Goal: Navigation & Orientation: Understand site structure

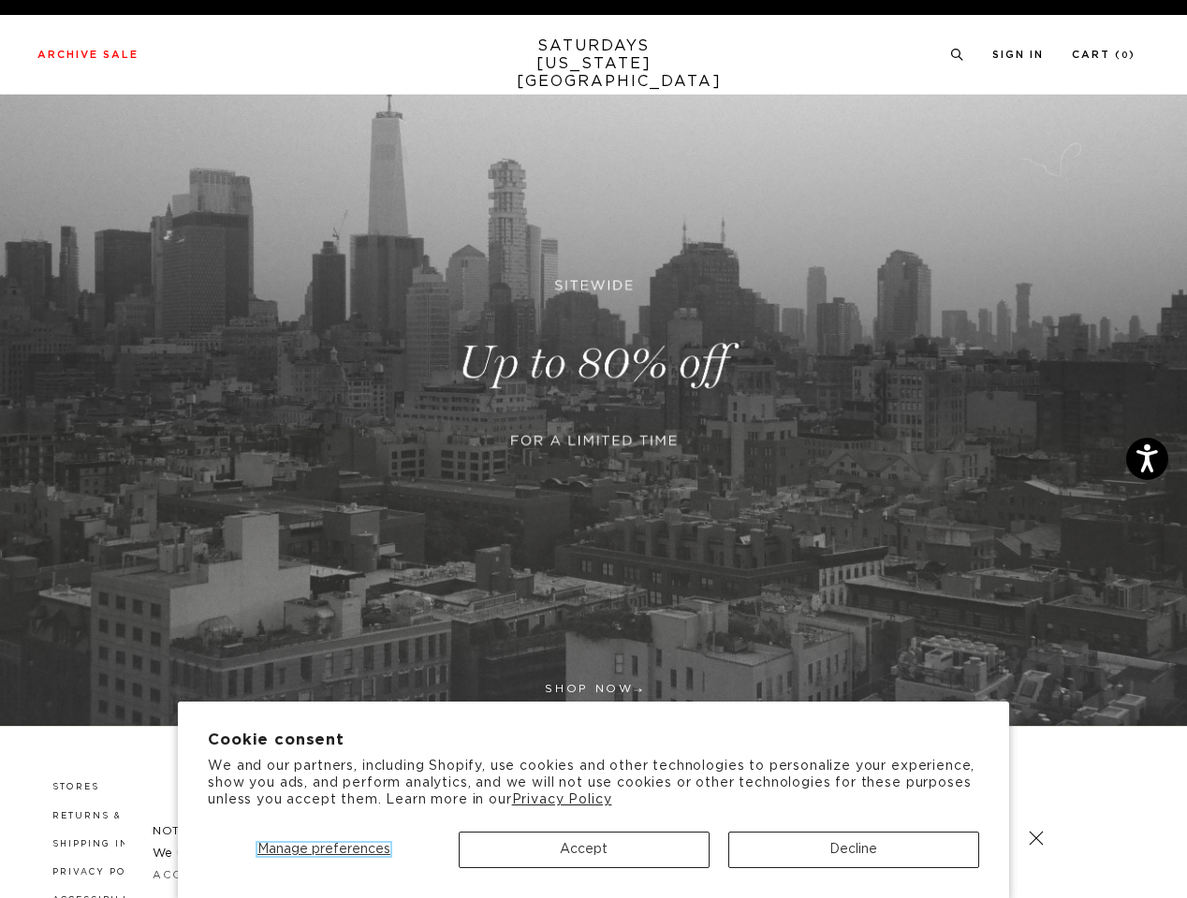
click at [323, 850] on span "Manage preferences" at bounding box center [323, 849] width 133 height 13
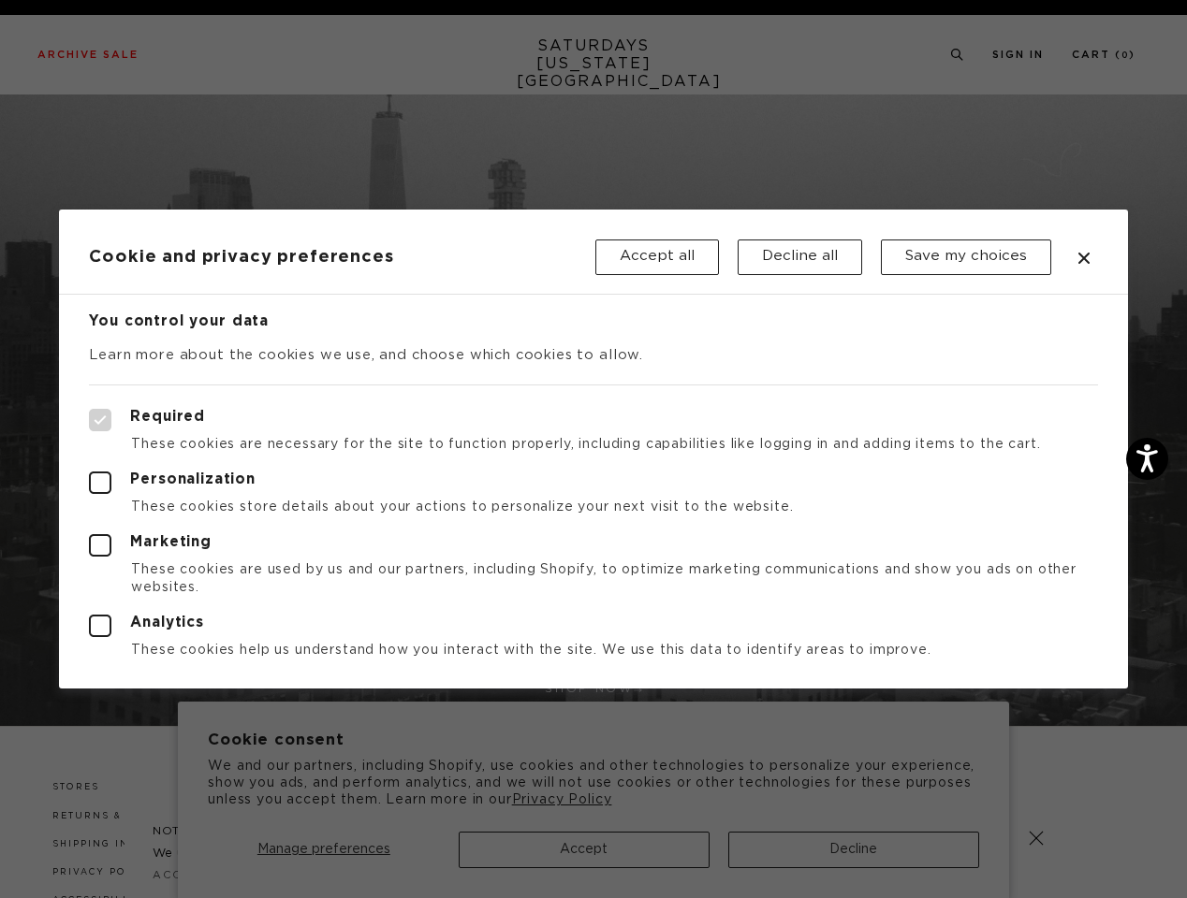
click at [584, 850] on div at bounding box center [593, 449] width 1187 height 898
click at [854, 850] on div at bounding box center [593, 449] width 1187 height 898
click at [795, 412] on label "Required" at bounding box center [593, 420] width 1008 height 22
click at [90, 410] on input "Required" at bounding box center [89, 409] width 1 height 1
checkbox input "true"
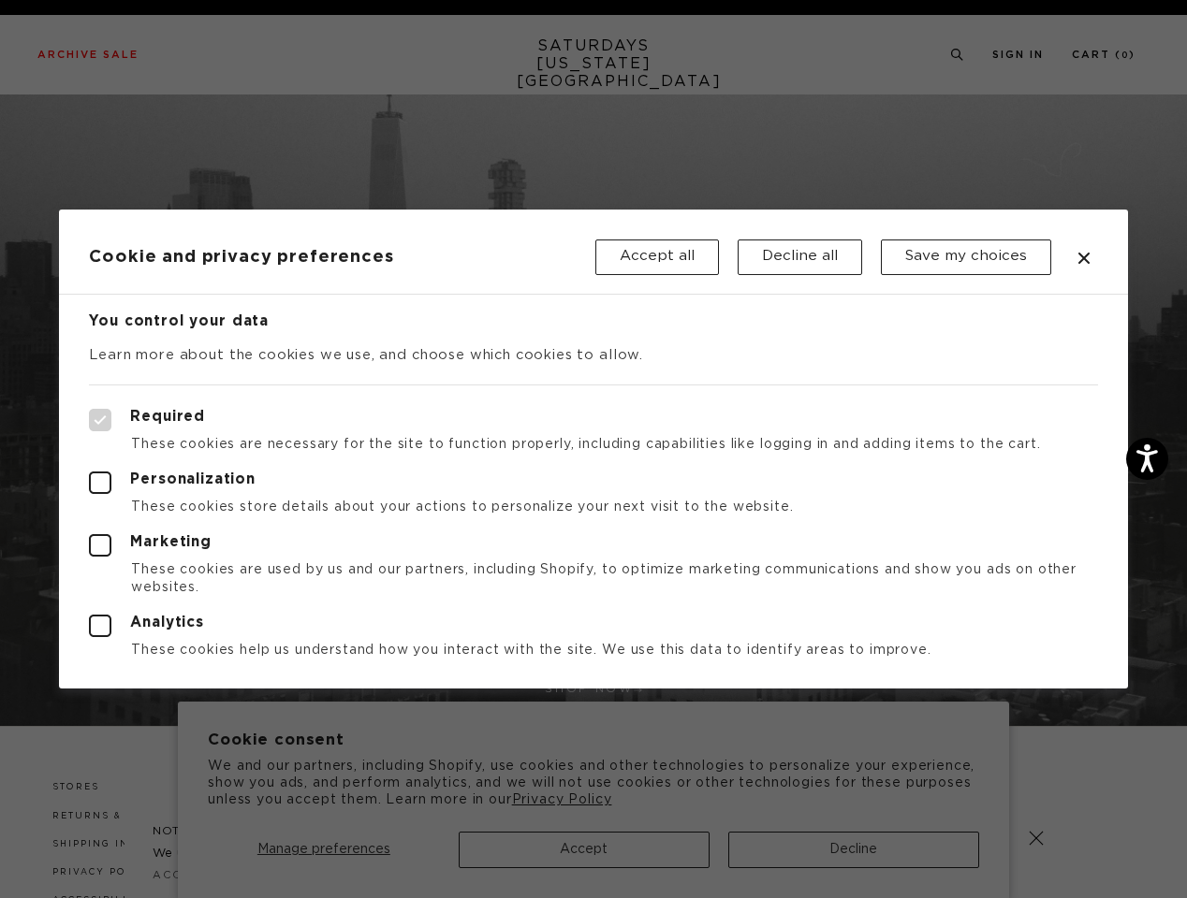
click at [955, 55] on div at bounding box center [593, 449] width 1187 height 898
click at [1036, 839] on div at bounding box center [593, 449] width 1187 height 898
